Goal: Information Seeking & Learning: Learn about a topic

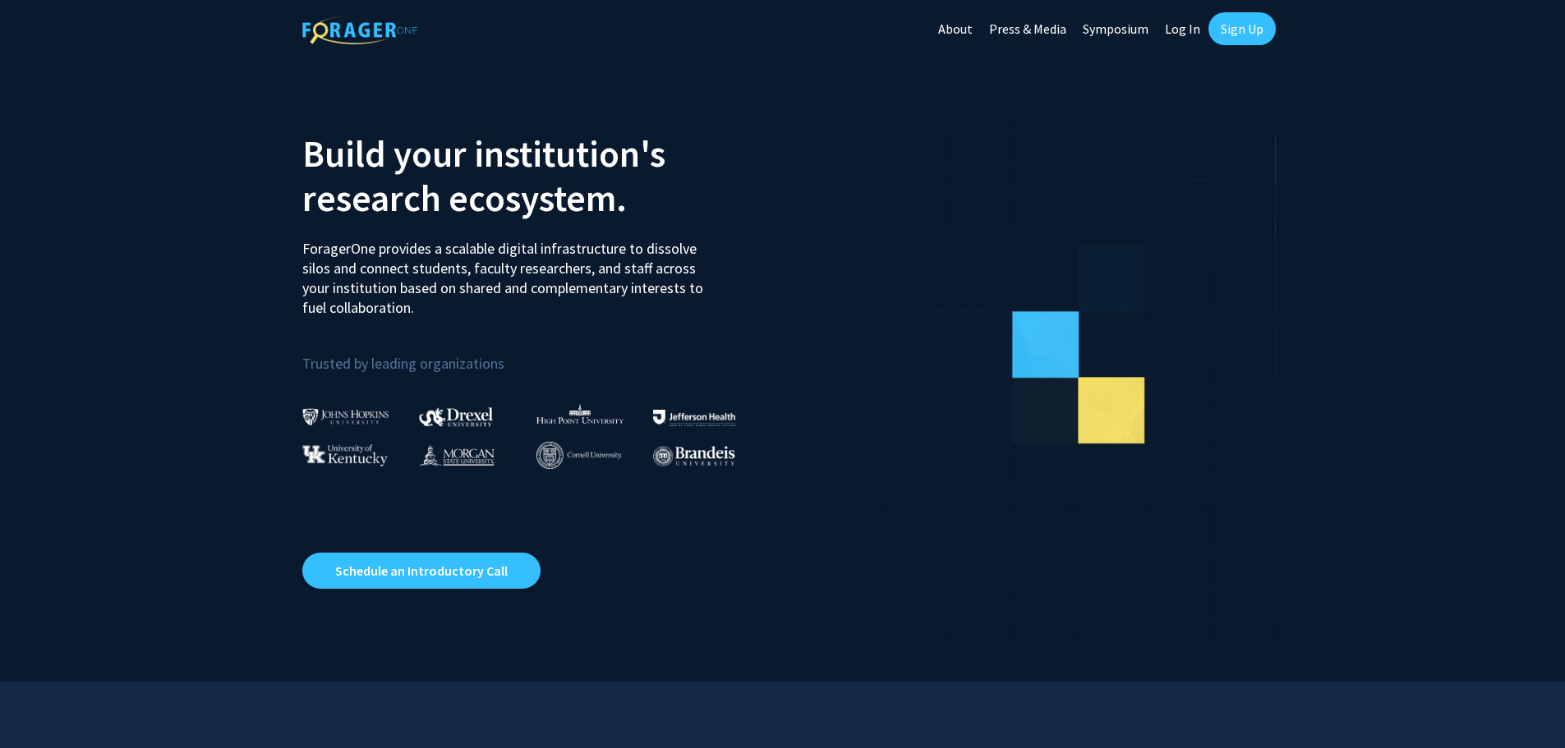
click at [1194, 33] on link "Log In" at bounding box center [1183, 29] width 52 height 58
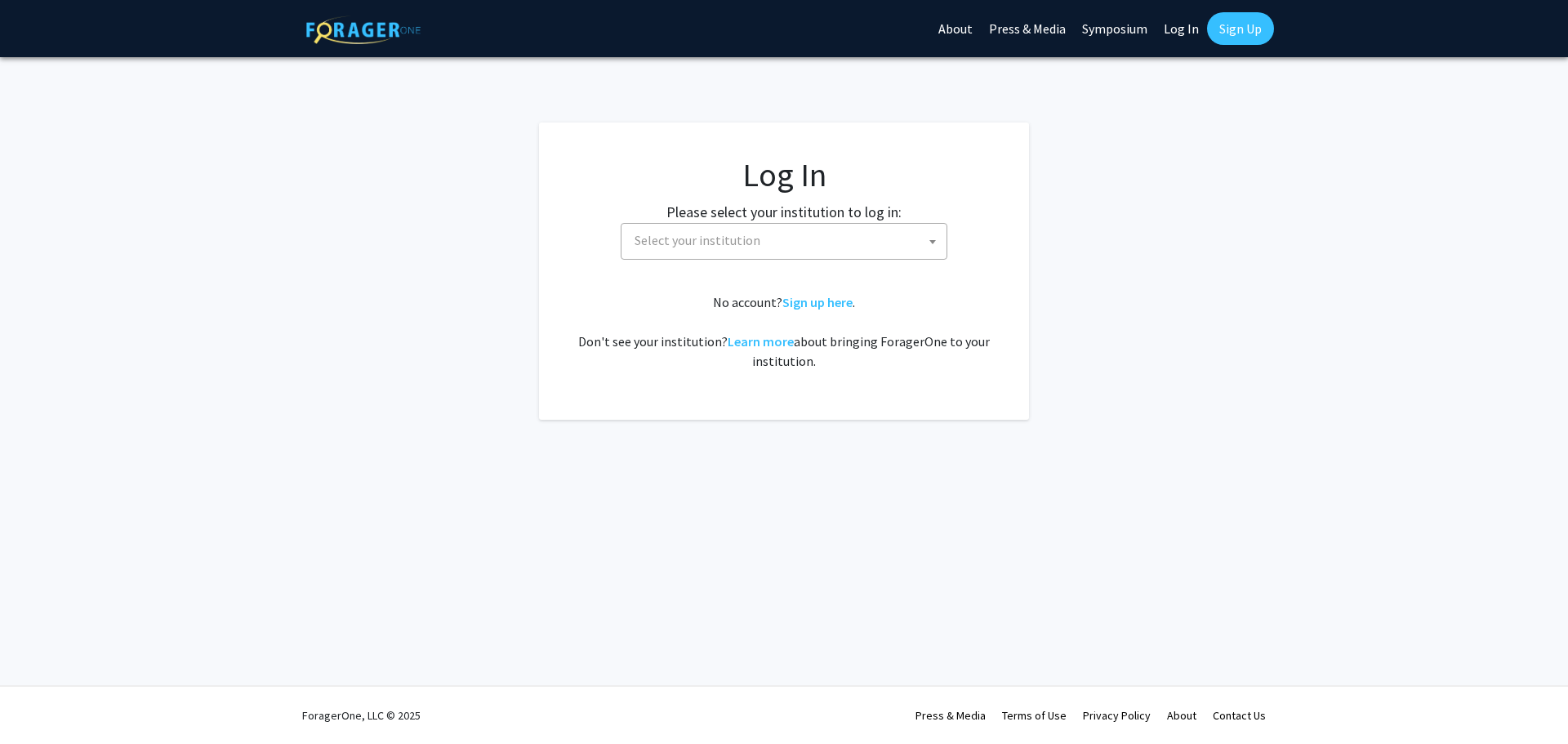
click at [758, 239] on span "Select your institution" at bounding box center [787, 241] width 318 height 34
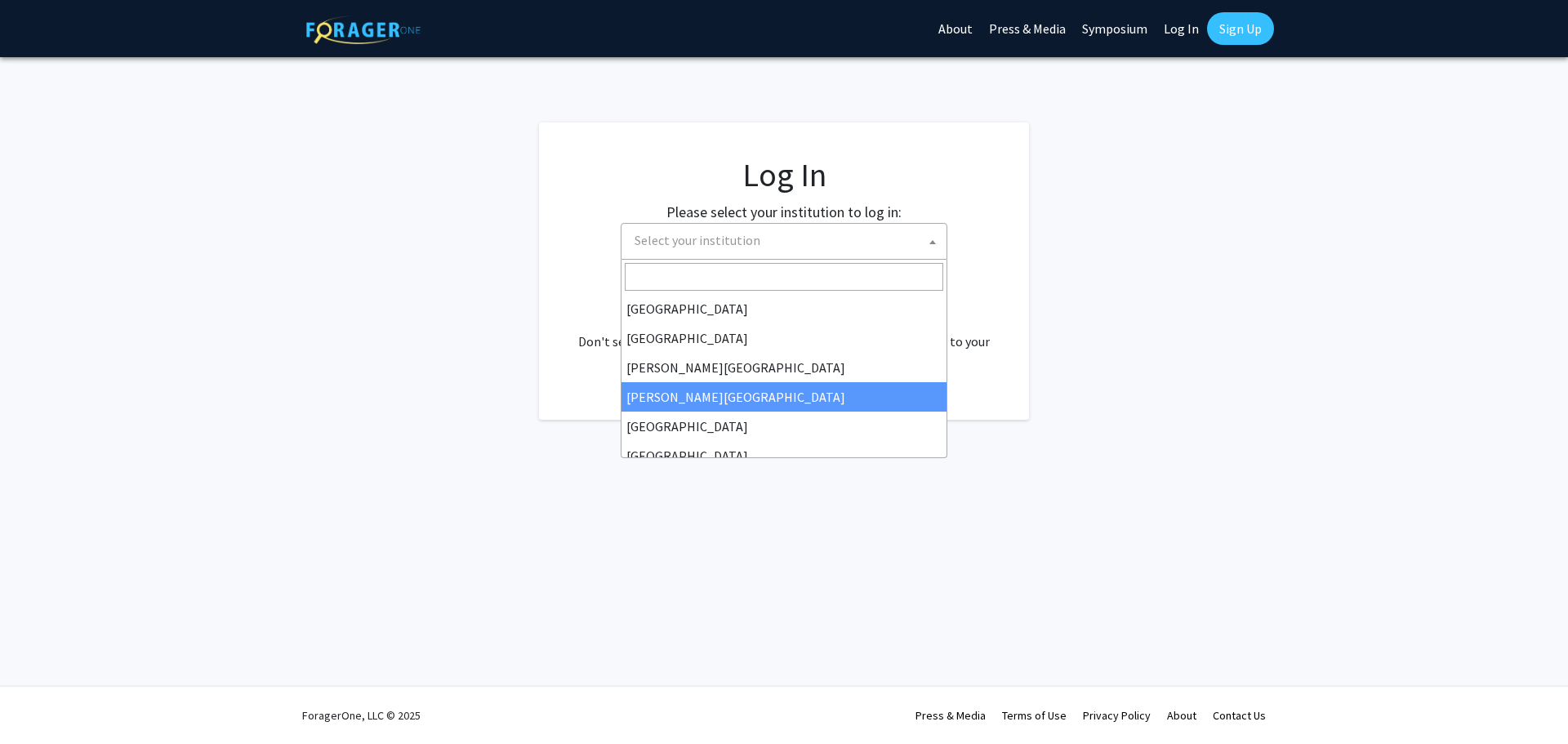
scroll to position [82, 0]
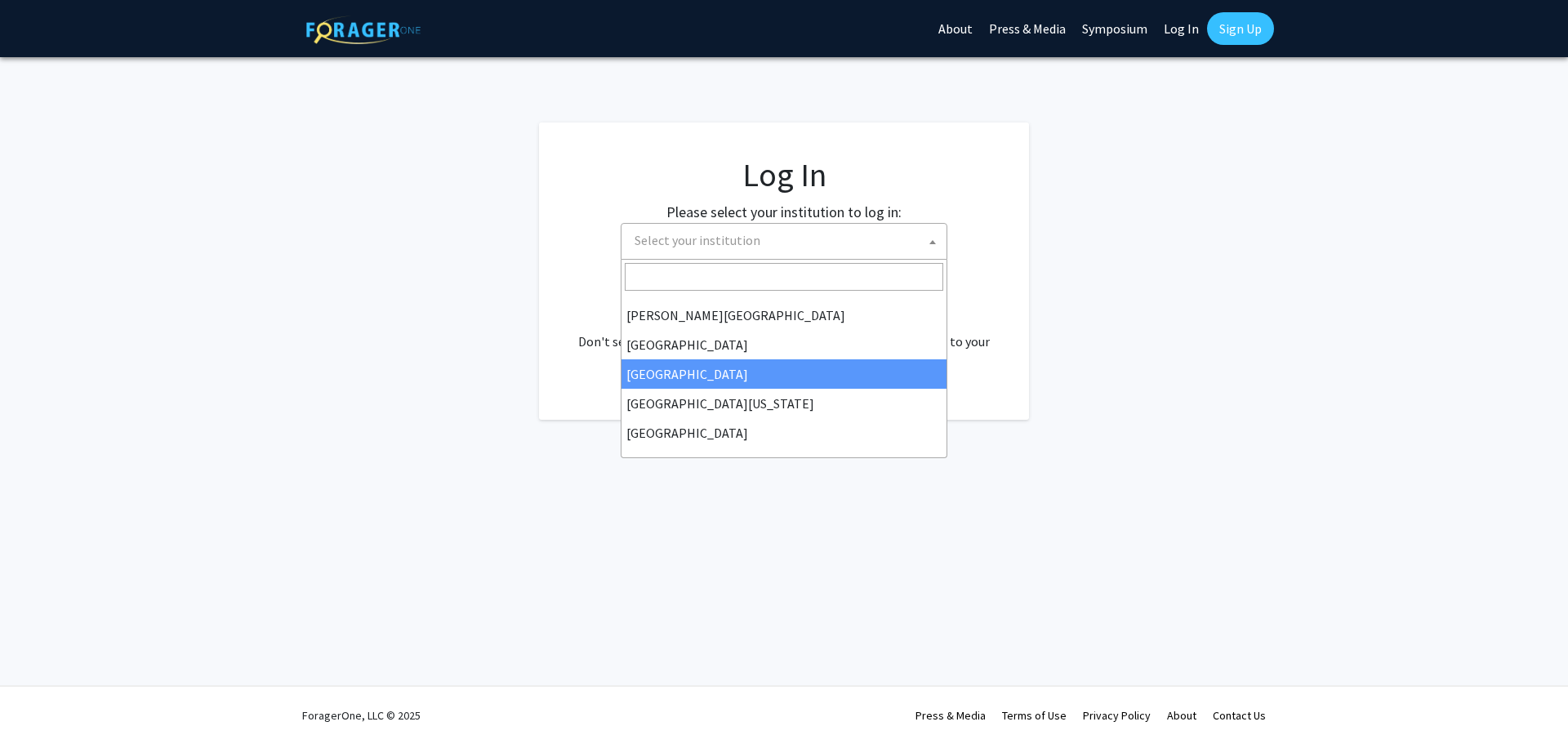
select select "17"
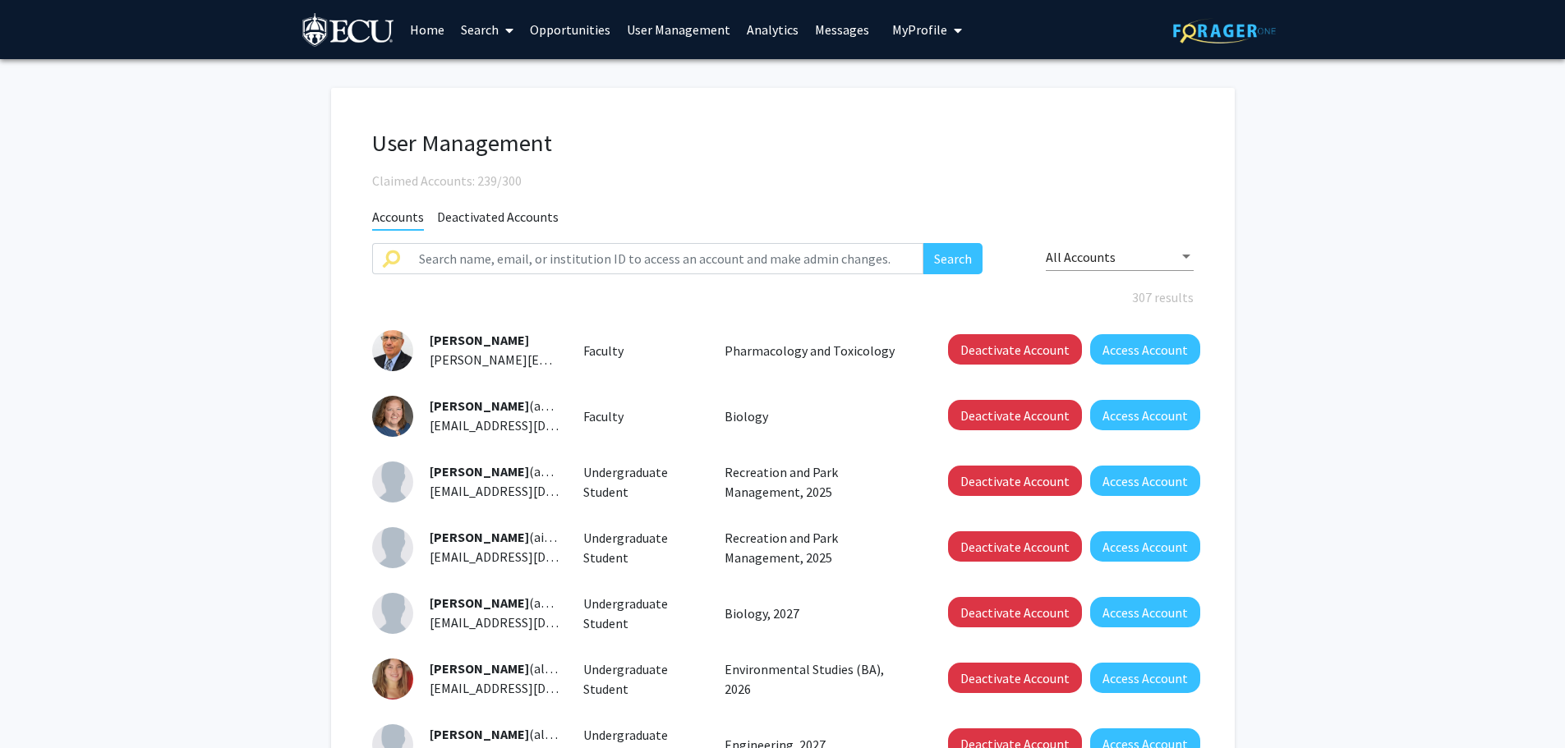
click at [917, 25] on span "My Profile" at bounding box center [919, 29] width 55 height 16
click at [693, 27] on link "User Management" at bounding box center [679, 30] width 120 height 58
click at [499, 223] on span "Deactivated Accounts" at bounding box center [498, 219] width 122 height 21
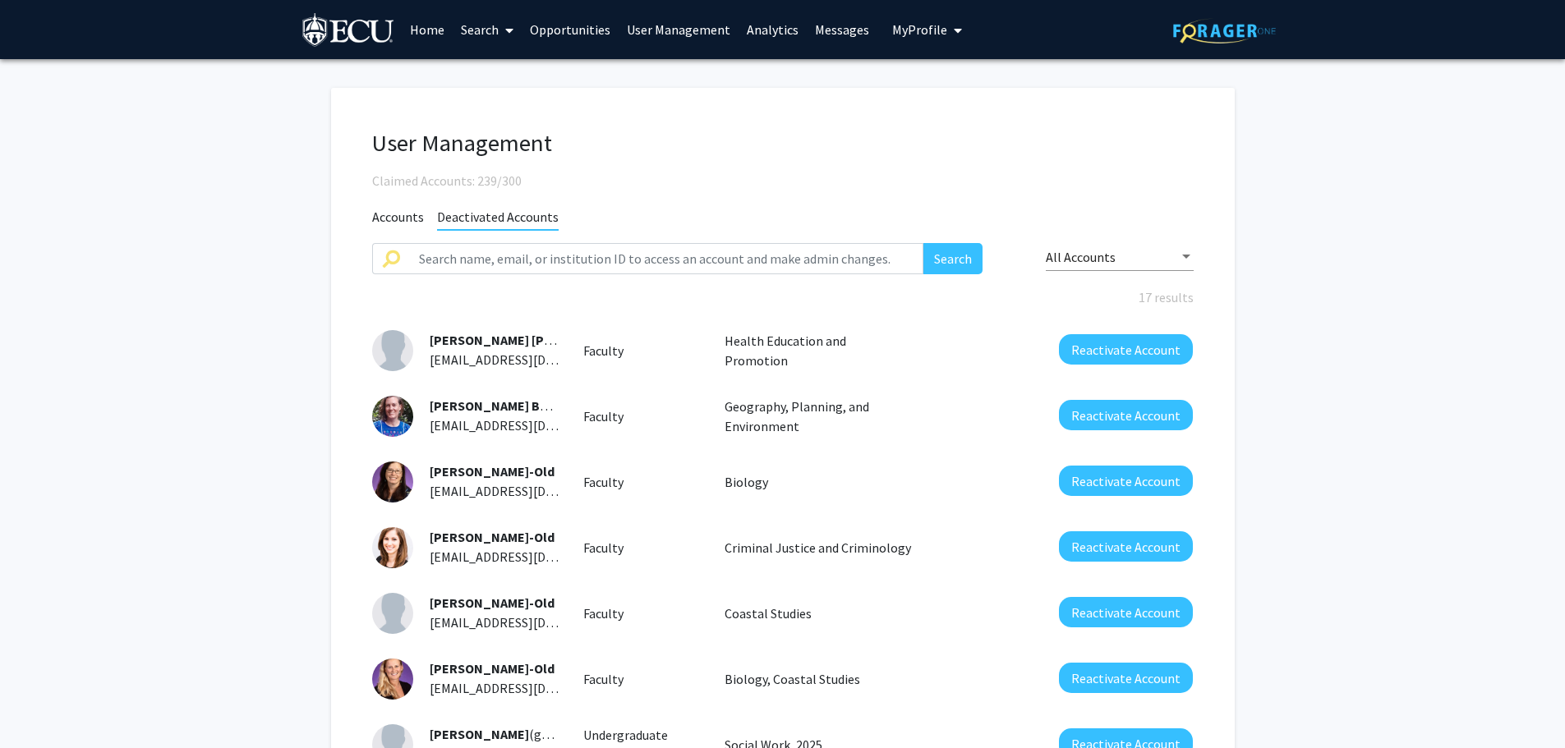
click at [391, 214] on span "Accounts" at bounding box center [398, 219] width 52 height 21
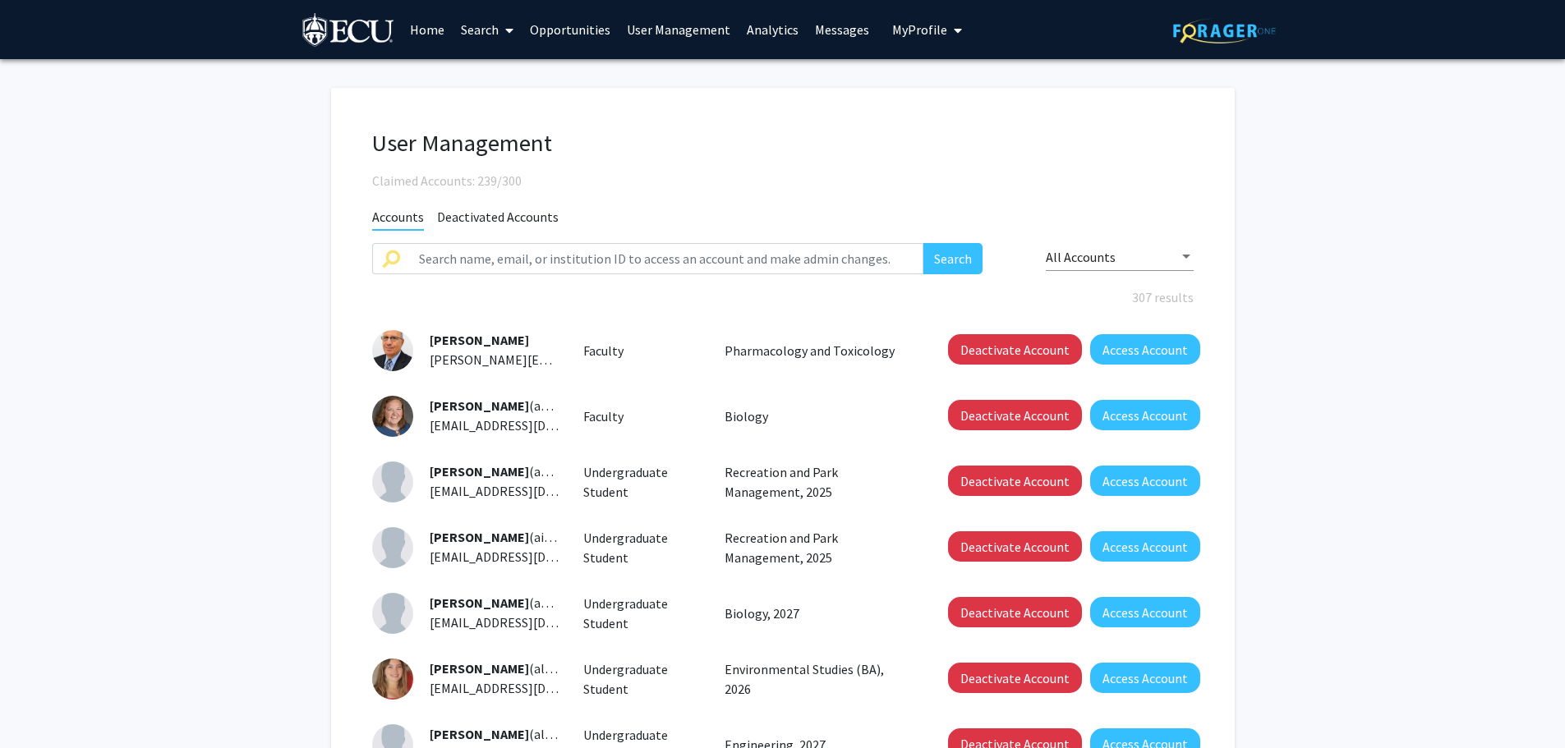
click at [671, 28] on link "User Management" at bounding box center [679, 30] width 120 height 58
click at [954, 28] on icon "My profile dropdown to access profile and logout" at bounding box center [958, 30] width 8 height 13
click at [954, 93] on span "View Profile" at bounding box center [994, 94] width 99 height 18
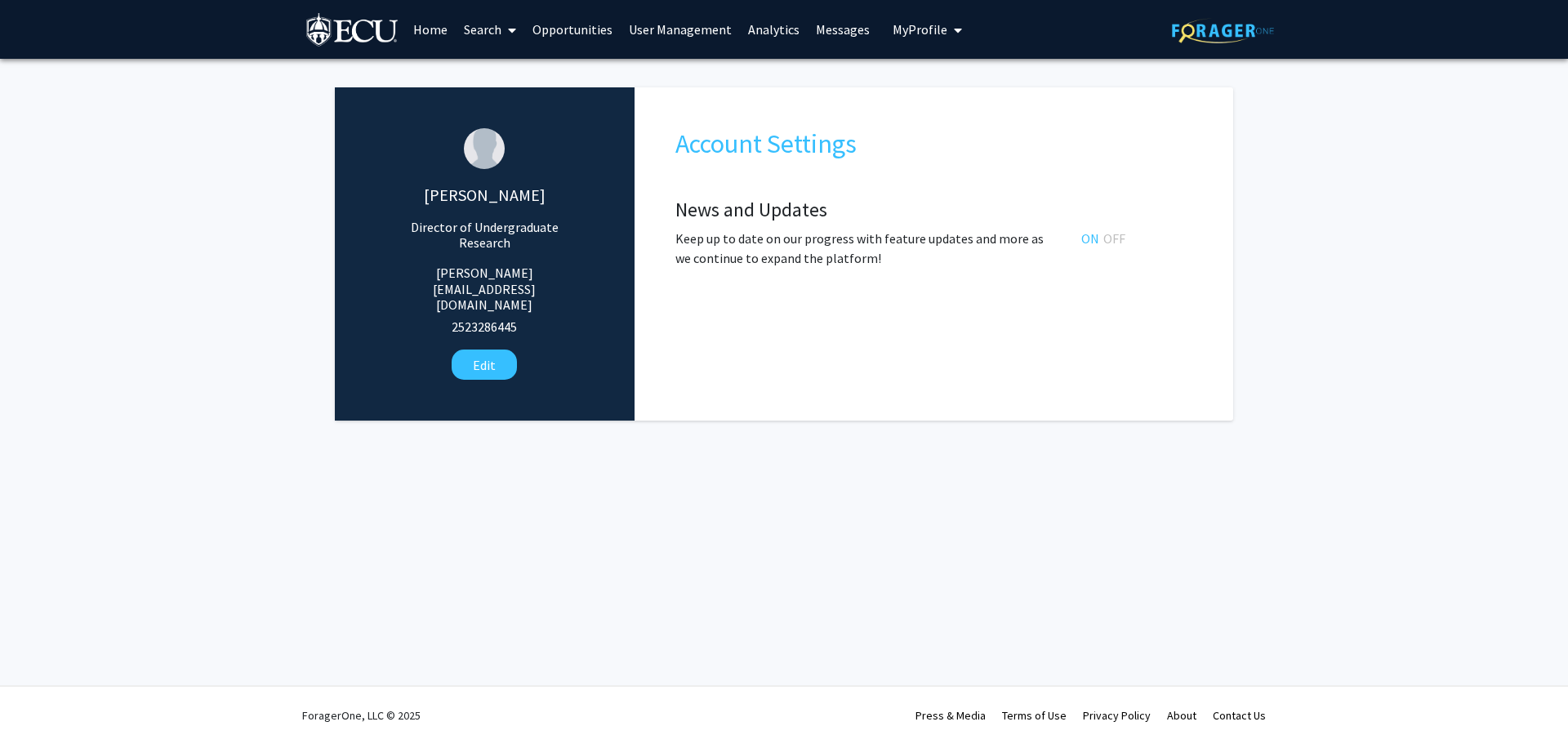
click at [499, 35] on link "Search" at bounding box center [489, 30] width 69 height 58
click at [1009, 16] on div "Skip navigation Home Search Faculty/Staff Students Opportunities User Managemen…" at bounding box center [784, 29] width 980 height 59
click at [768, 33] on link "Analytics" at bounding box center [774, 30] width 68 height 58
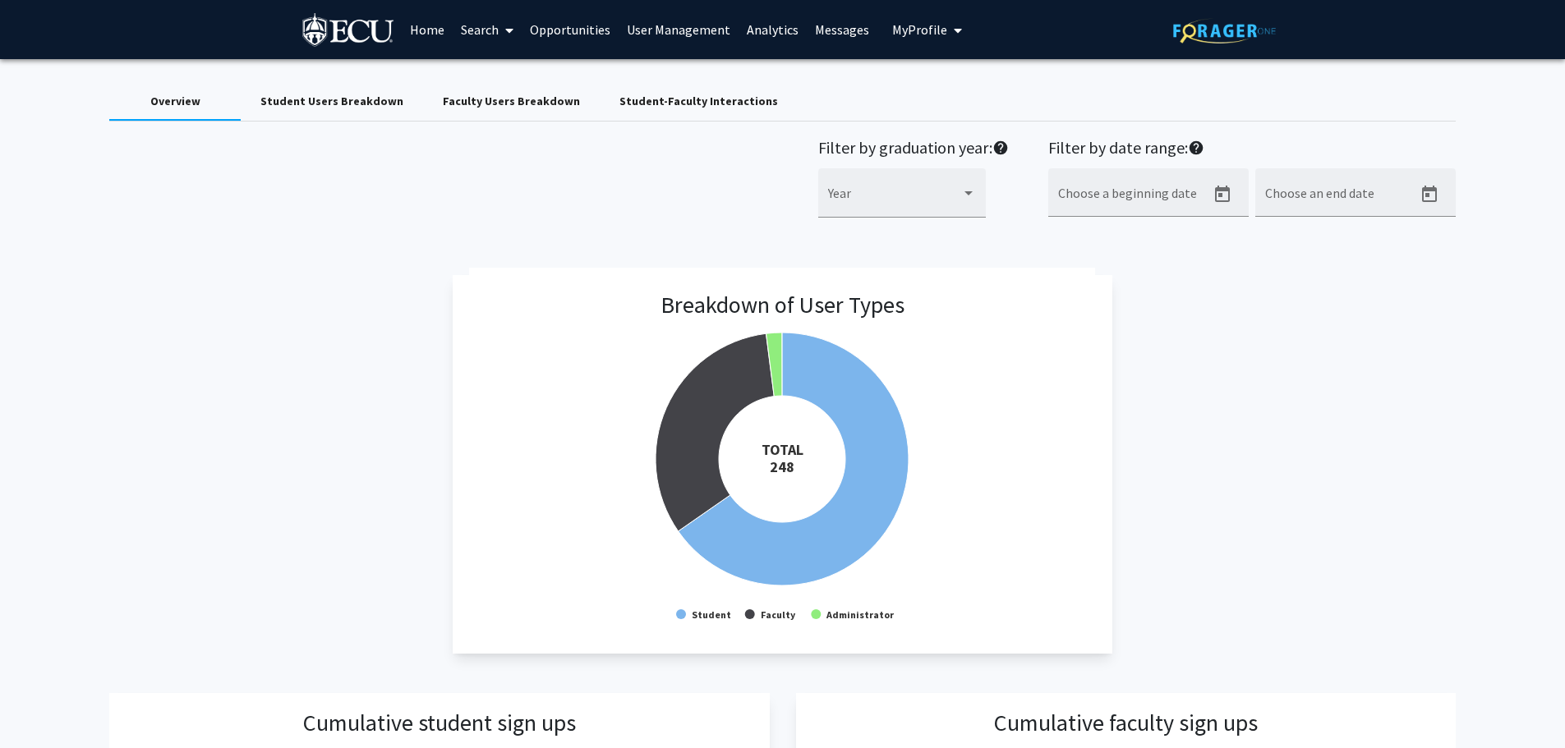
click at [654, 101] on div "Student-Faculty Interactions" at bounding box center [698, 101] width 159 height 17
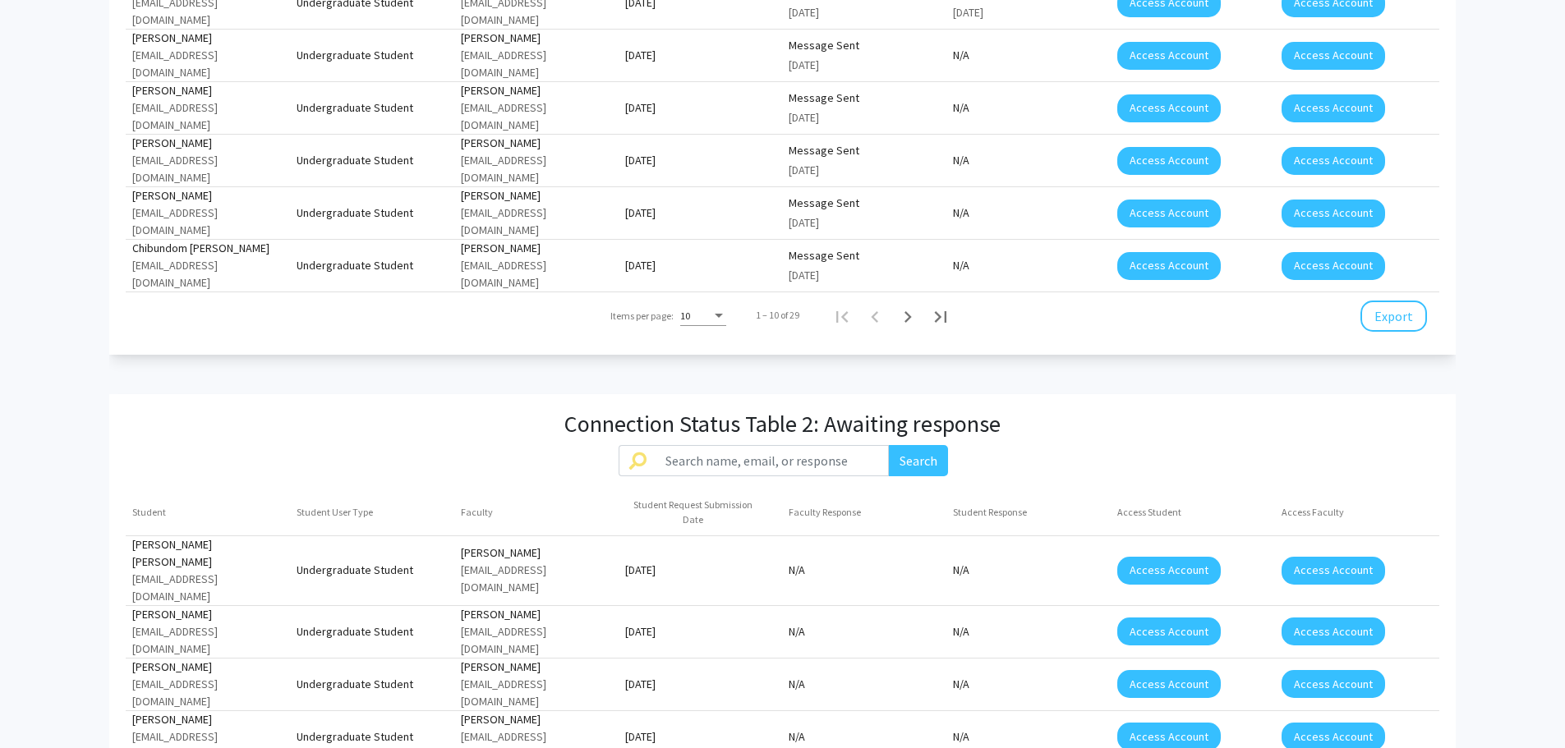
scroll to position [2117, 0]
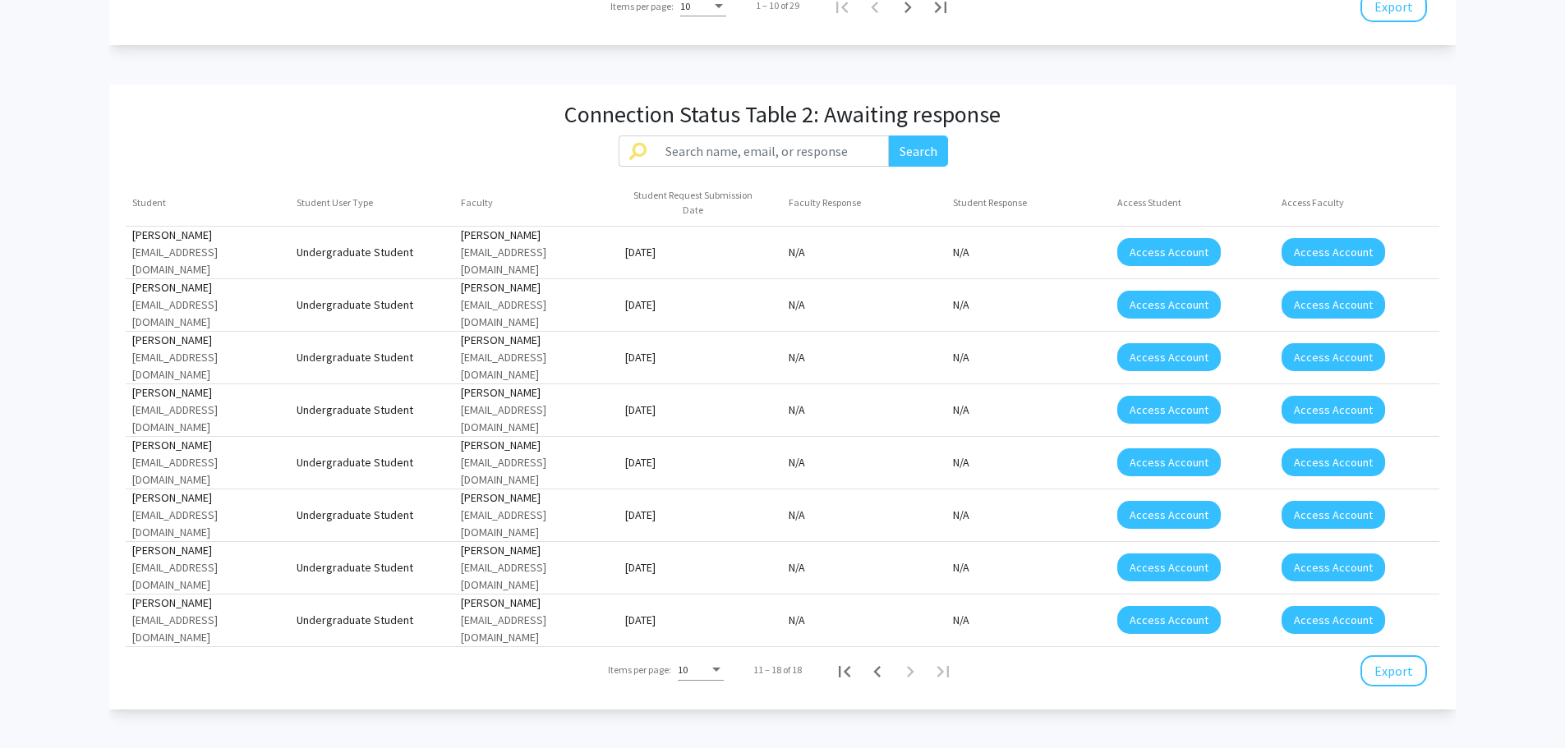
scroll to position [2037, 0]
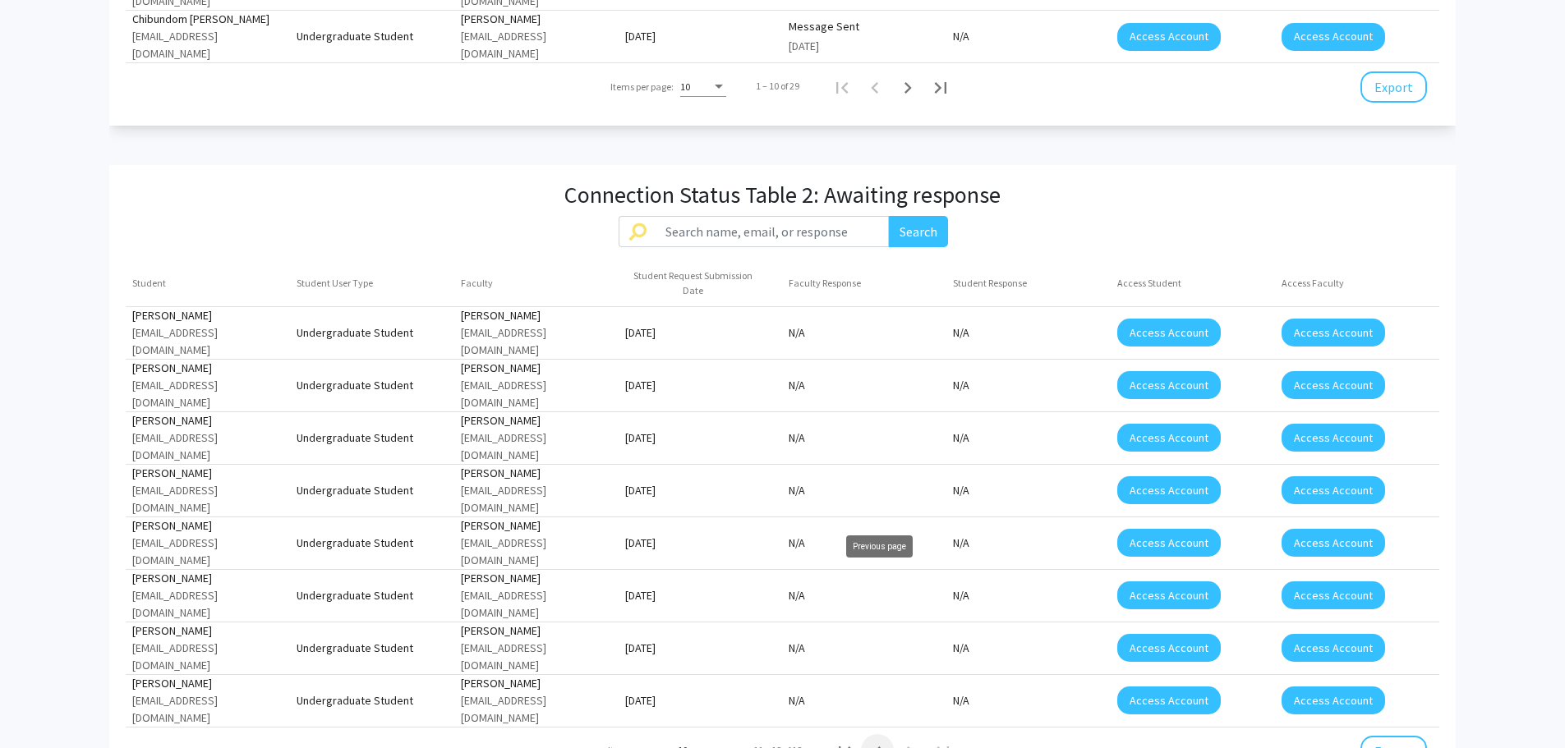
click at [878, 741] on icon "Previous page" at bounding box center [877, 752] width 23 height 23
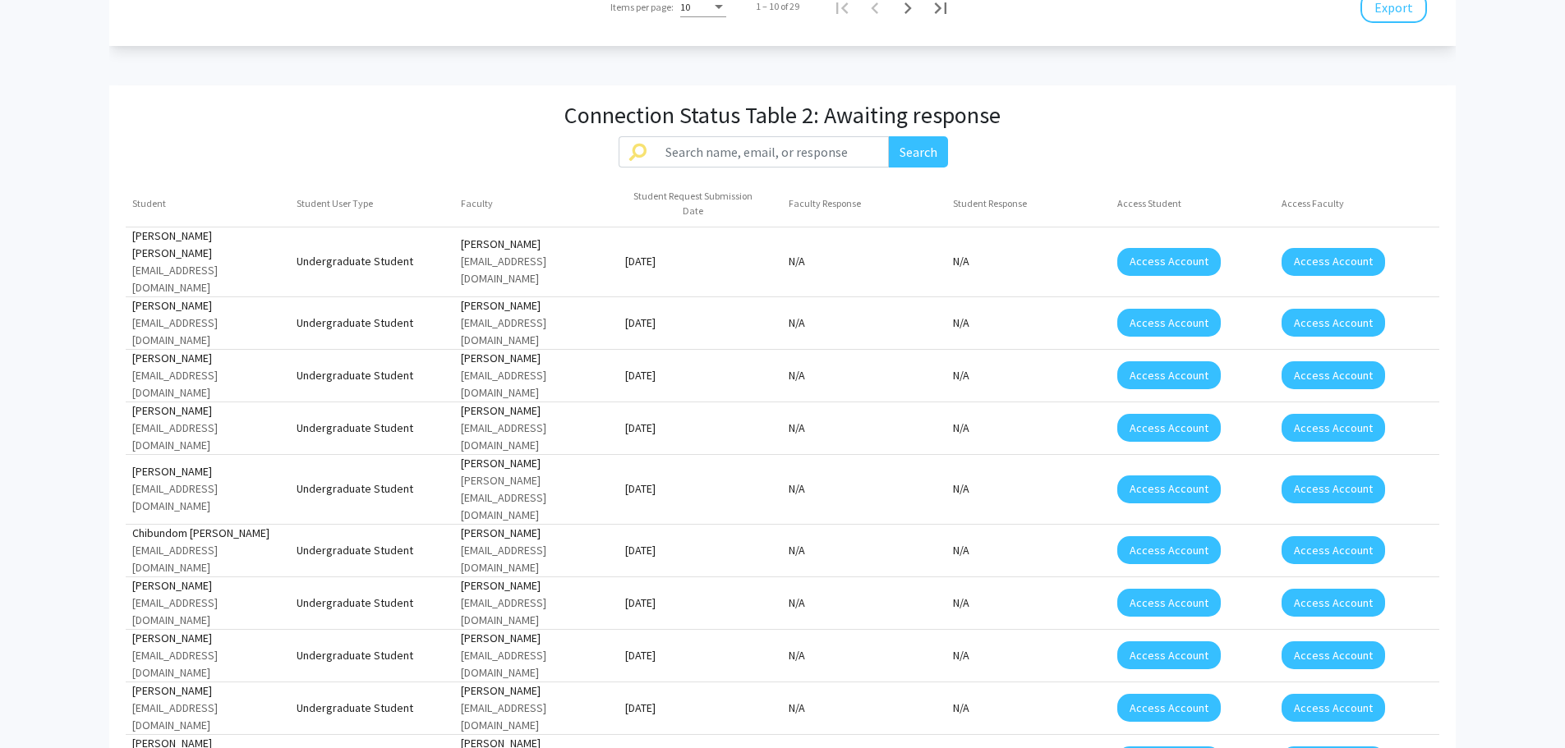
scroll to position [2117, 0]
click at [695, 643] on span "50" at bounding box center [702, 645] width 46 height 30
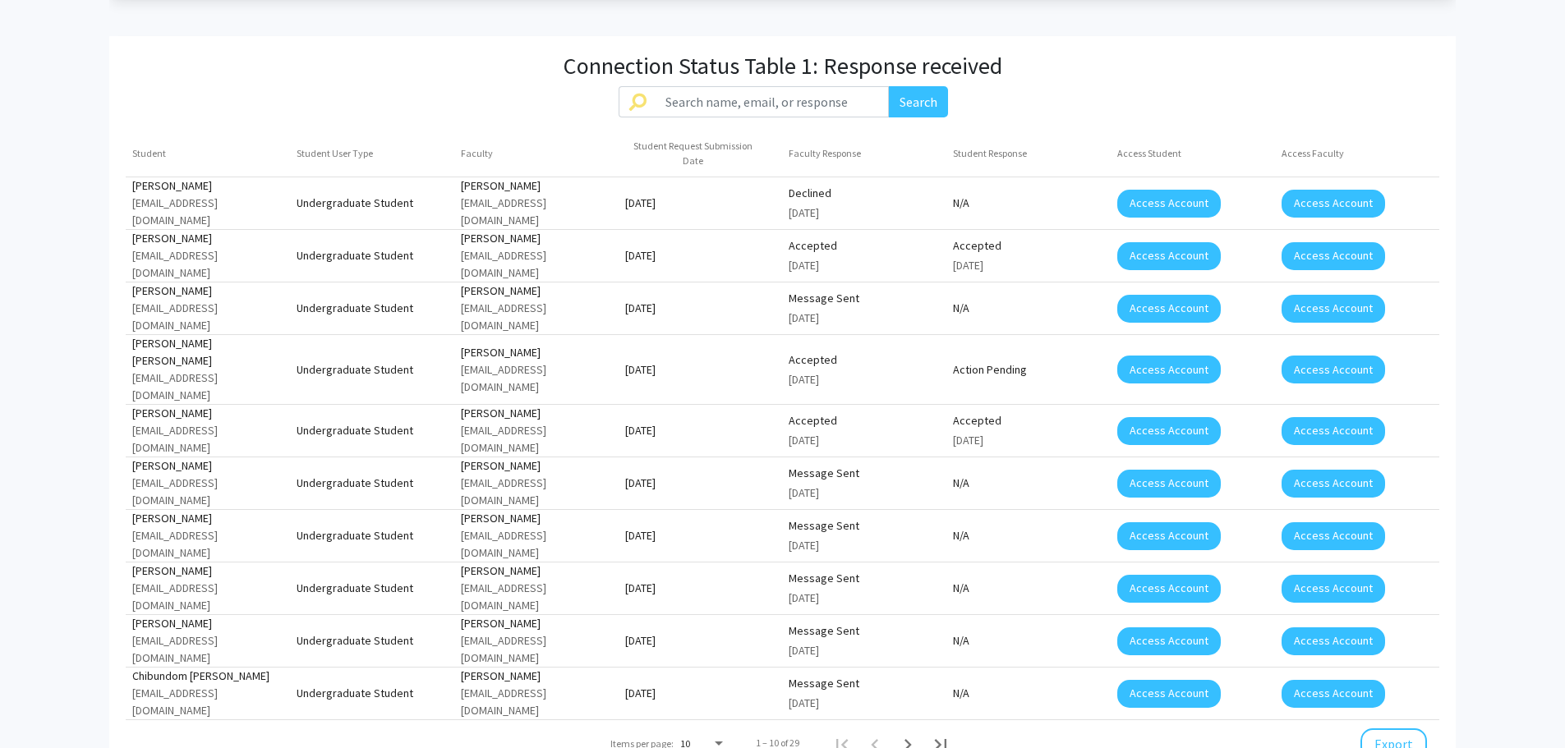
scroll to position [1408, 0]
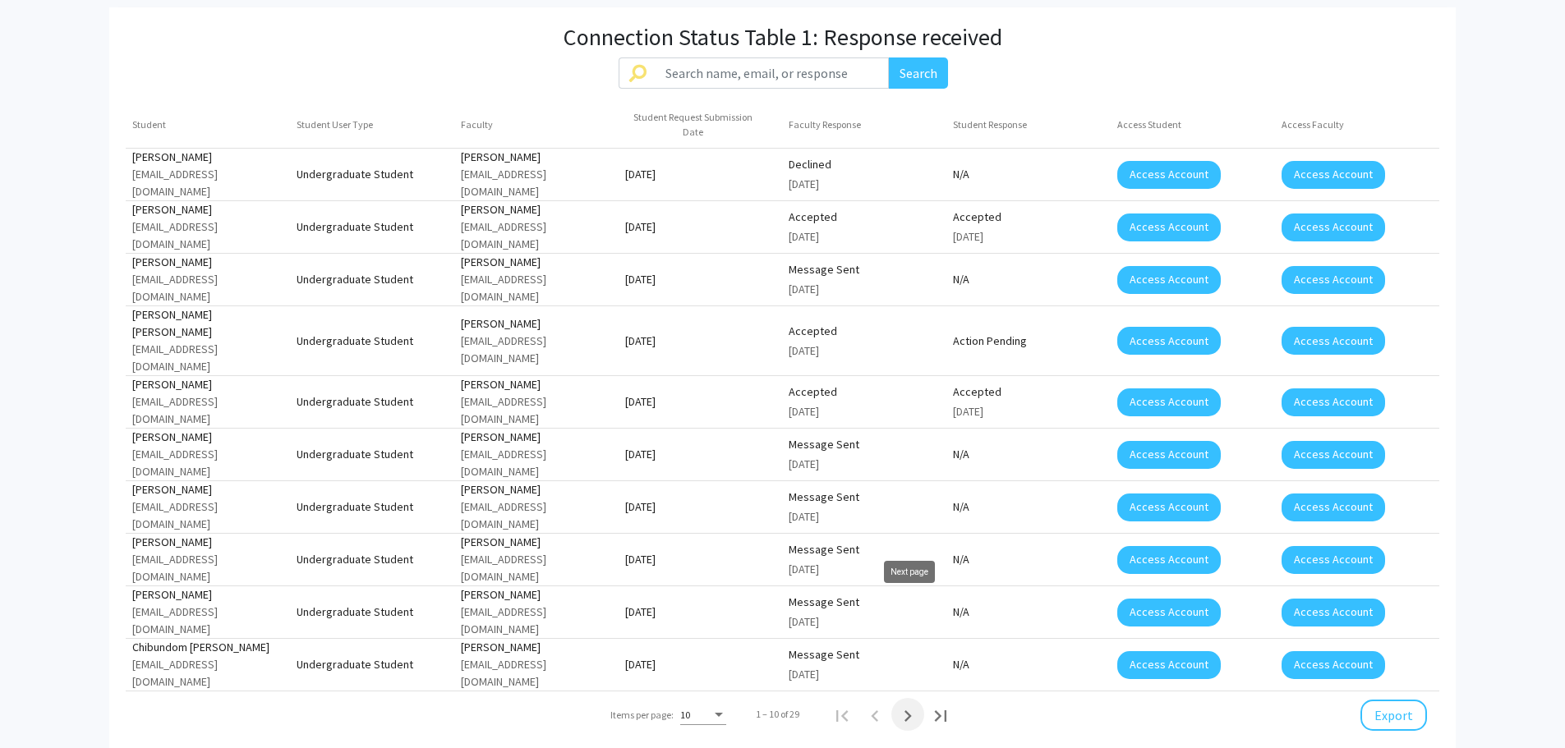
click at [906, 705] on icon "Next page" at bounding box center [907, 716] width 23 height 23
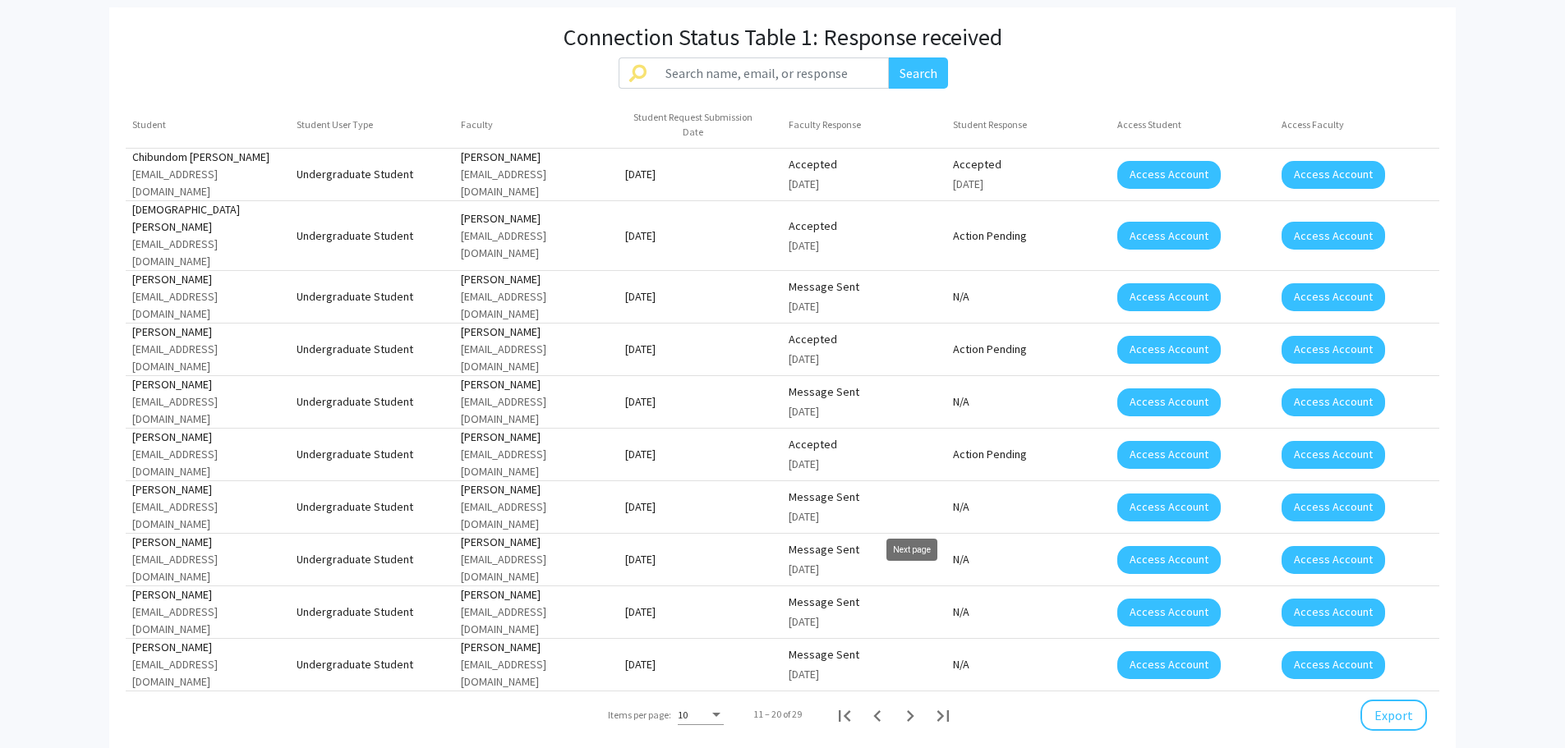
click at [909, 705] on icon "Next page" at bounding box center [910, 716] width 23 height 23
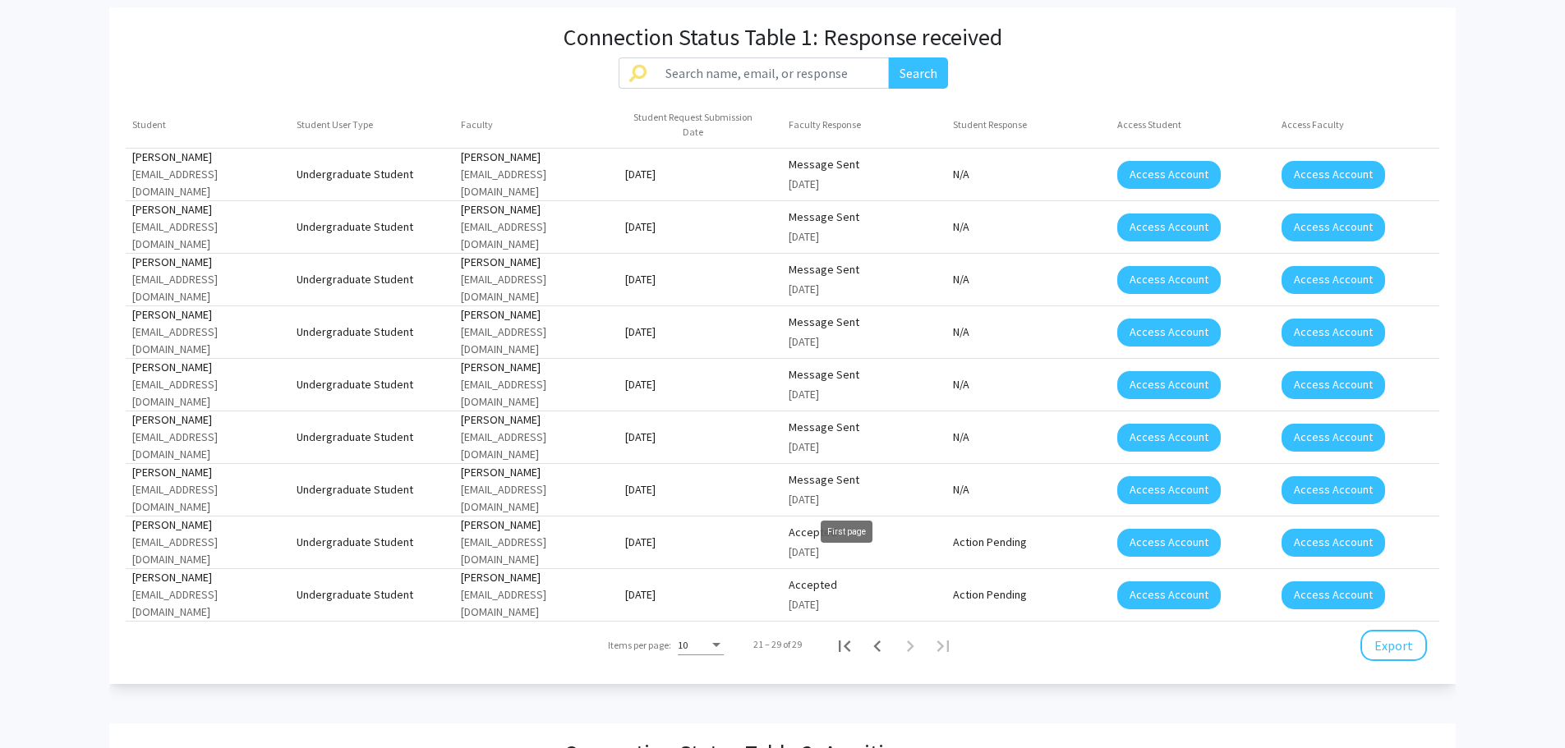
click at [842, 635] on icon "First page" at bounding box center [844, 646] width 23 height 23
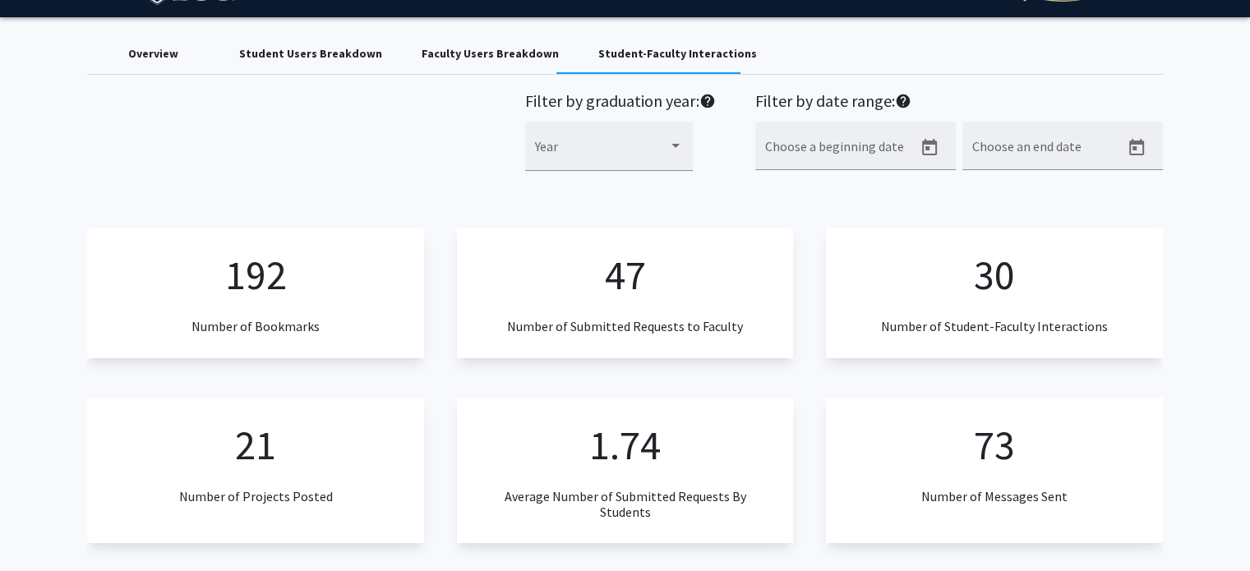
scroll to position [41, 0]
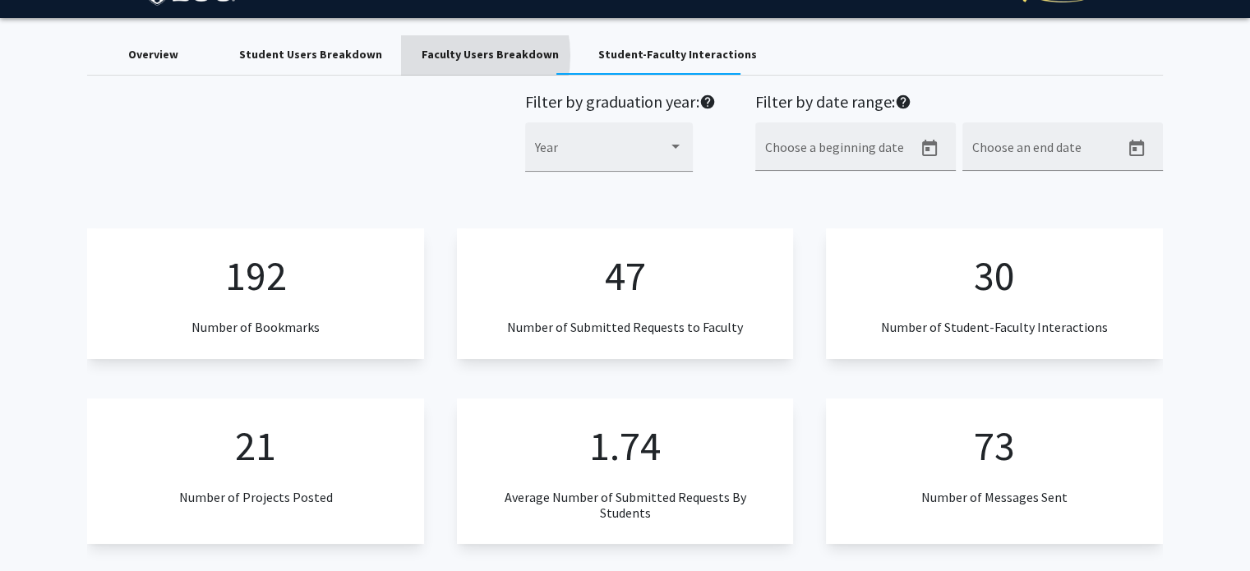
click at [430, 55] on div "Faculty Users Breakdown" at bounding box center [489, 54] width 137 height 17
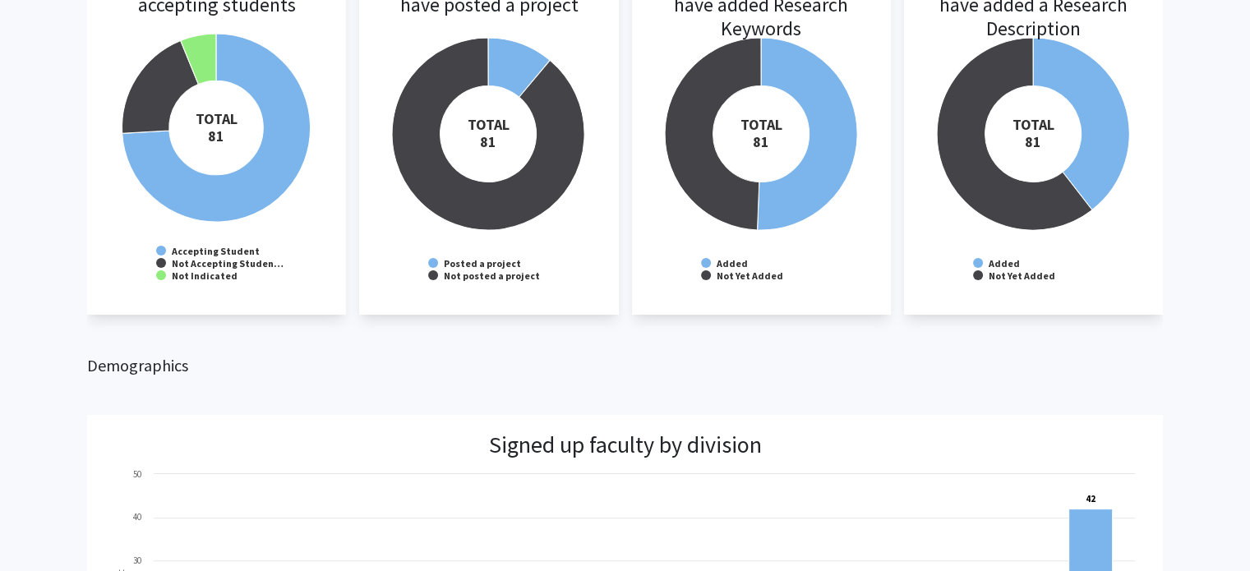
scroll to position [285, 0]
